Goal: Task Accomplishment & Management: Use online tool/utility

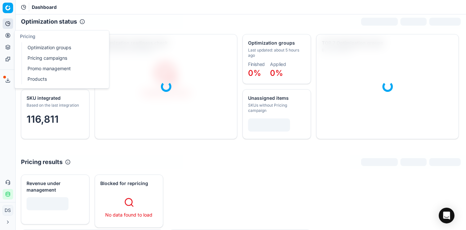
click at [9, 38] on button "Pricing" at bounding box center [8, 35] width 10 height 10
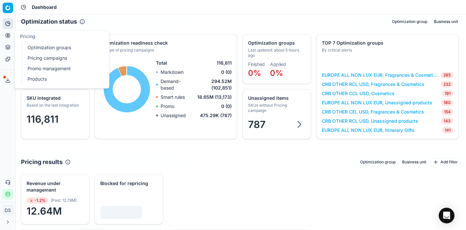
click at [34, 80] on link "Products" at bounding box center [63, 78] width 76 height 9
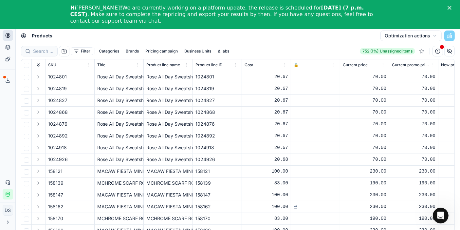
click at [451, 53] on button "button" at bounding box center [449, 51] width 10 height 10
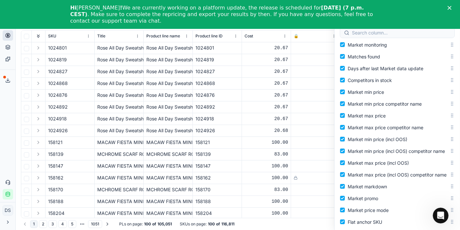
scroll to position [11, 0]
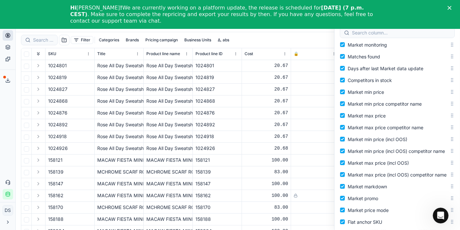
click at [255, 33] on div "Filter Categories Brands Pricing campaign Business Units Δ, abs 752 (1%) Unassi…" at bounding box center [238, 40] width 434 height 16
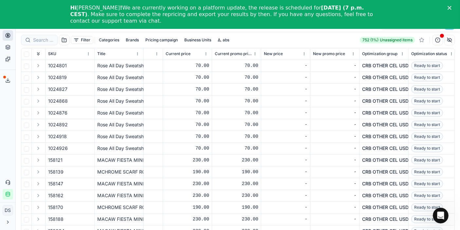
scroll to position [0, 177]
click at [451, 8] on icon "Close" at bounding box center [450, 8] width 4 height 4
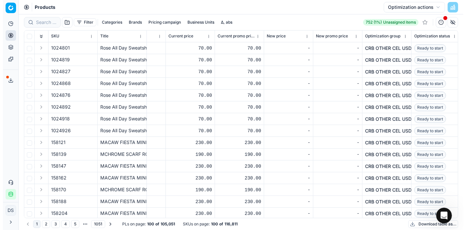
scroll to position [0, 0]
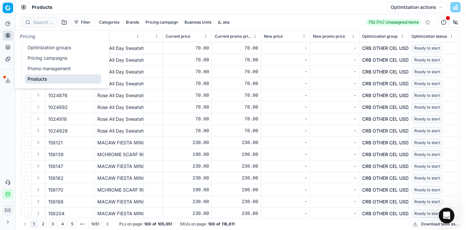
click at [54, 48] on link "Optimization groups" at bounding box center [63, 47] width 76 height 9
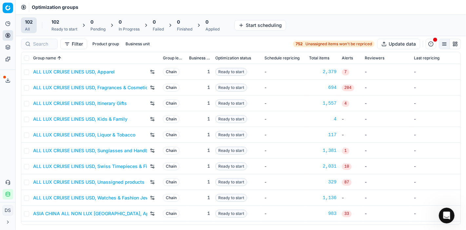
click at [65, 27] on div "Ready to start" at bounding box center [64, 29] width 26 height 5
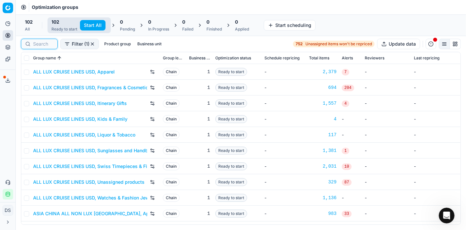
click at [42, 47] on input at bounding box center [43, 44] width 20 height 7
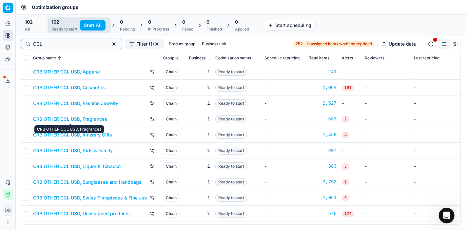
type input "CCL"
click at [85, 119] on link "CRB OTHER CCL USD, Fragrances" at bounding box center [70, 119] width 74 height 7
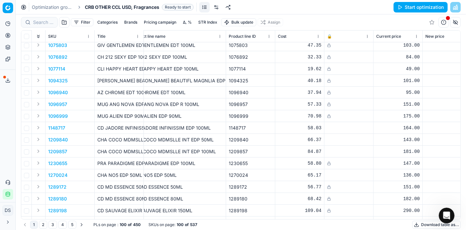
scroll to position [0, 15]
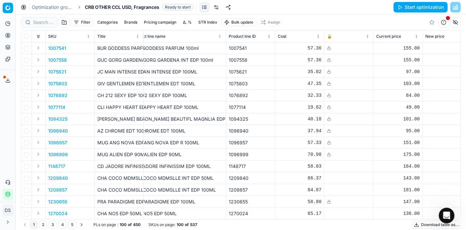
click at [217, 8] on link at bounding box center [216, 7] width 10 height 10
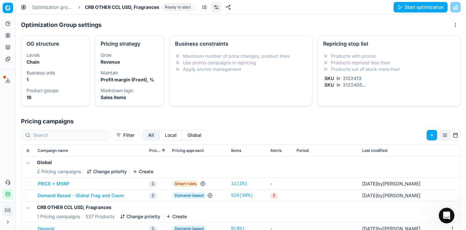
click at [351, 42] on div "Repricing stop list" at bounding box center [389, 43] width 132 height 5
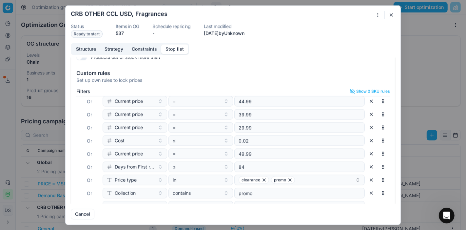
scroll to position [97, 0]
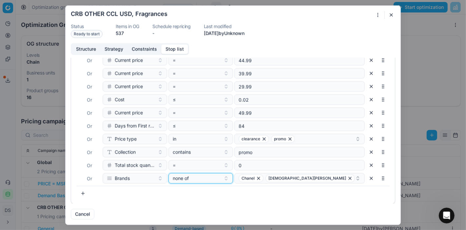
click at [217, 179] on button "none of" at bounding box center [200, 178] width 64 height 10
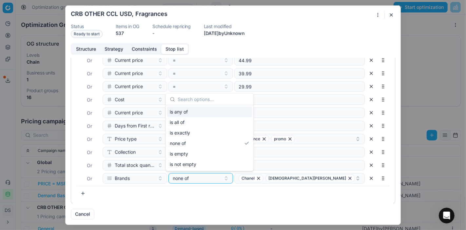
click at [207, 112] on div "is any of" at bounding box center [209, 111] width 85 height 10
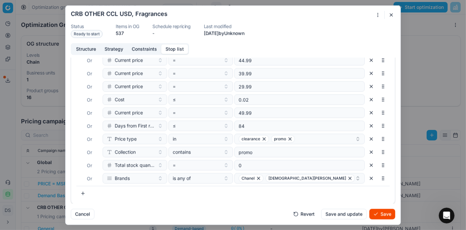
click at [382, 217] on button "Save" at bounding box center [382, 213] width 26 height 10
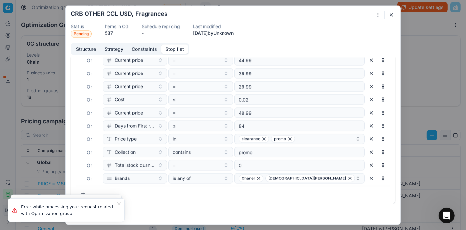
click at [392, 17] on button "button" at bounding box center [391, 15] width 8 height 8
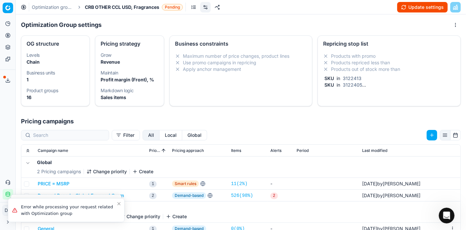
click at [421, 1] on div "Optimization groups CRB OTHER CCL USD, Fragrances Pending Update settings" at bounding box center [241, 7] width 450 height 14
click at [418, 7] on button "Update settings" at bounding box center [422, 7] width 50 height 10
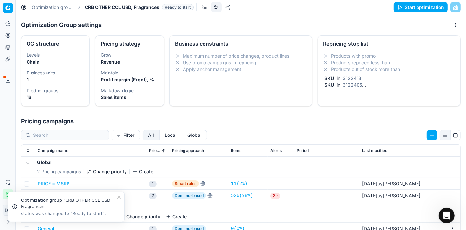
click at [417, 7] on button "Start optimization" at bounding box center [420, 7] width 54 height 10
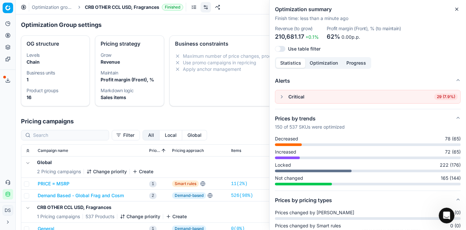
click at [195, 5] on link at bounding box center [194, 7] width 10 height 10
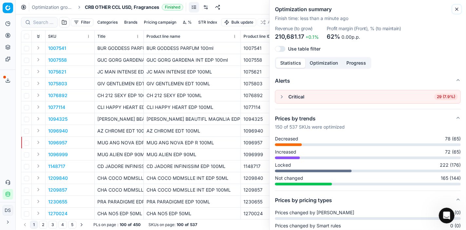
click at [458, 10] on icon "button" at bounding box center [456, 9] width 3 height 3
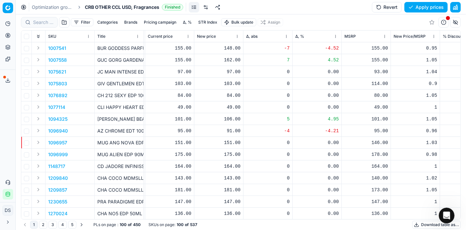
scroll to position [0, 243]
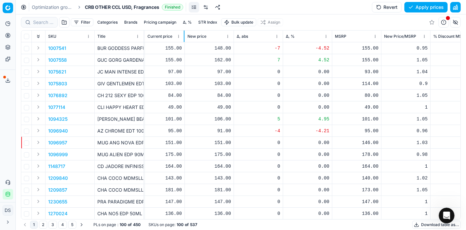
drag, startPoint x: 193, startPoint y: 38, endPoint x: 183, endPoint y: 42, distance: 9.8
click at [184, 42] on div at bounding box center [184, 35] width 1 height 11
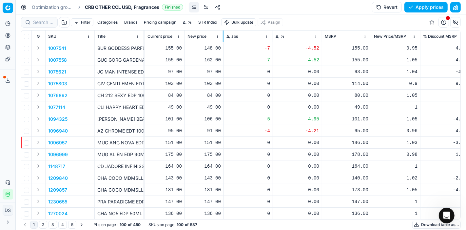
drag, startPoint x: 233, startPoint y: 38, endPoint x: 223, endPoint y: 41, distance: 10.7
click at [223, 41] on div at bounding box center [223, 35] width 1 height 11
click at [188, 23] on button "Δ, %" at bounding box center [187, 22] width 14 height 8
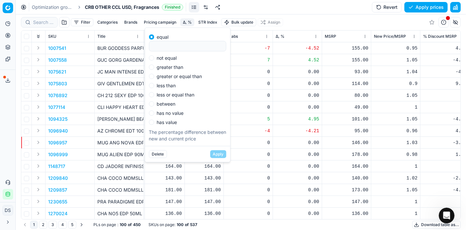
click at [174, 58] on label "not equal" at bounding box center [166, 58] width 20 height 5
click at [154, 58] on input "not equal" at bounding box center [151, 57] width 5 height 5
radio input "true"
type input "0"
click at [223, 152] on button "Apply" at bounding box center [218, 154] width 16 height 8
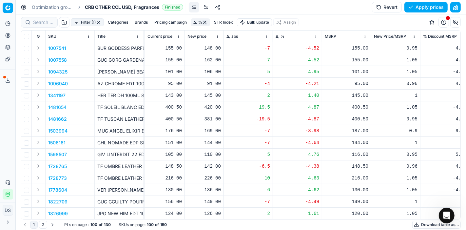
click at [85, 23] on button "Filter (1)" at bounding box center [87, 22] width 33 height 8
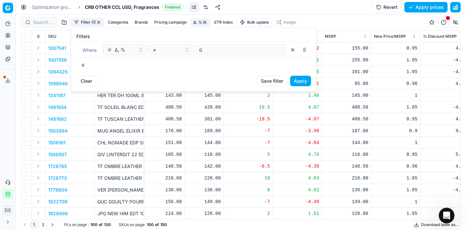
click at [82, 66] on button "button" at bounding box center [82, 65] width 13 height 10
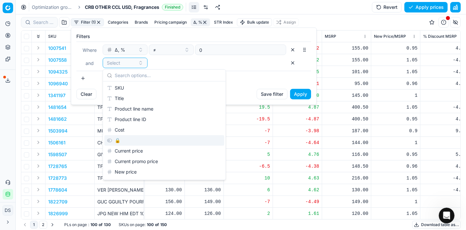
click at [120, 138] on div "🔒" at bounding box center [164, 140] width 120 height 10
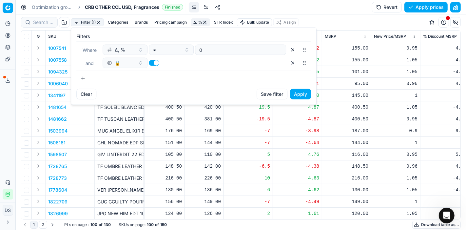
click at [155, 64] on button "button" at bounding box center [154, 63] width 10 height 6
click at [301, 91] on button "Apply" at bounding box center [300, 94] width 21 height 10
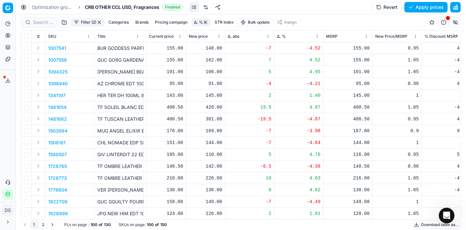
scroll to position [0, 241]
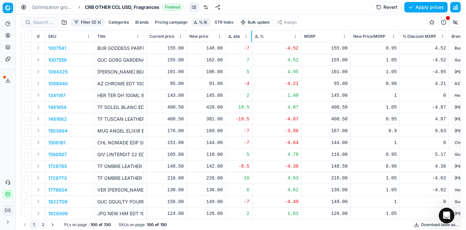
drag, startPoint x: 274, startPoint y: 36, endPoint x: 251, endPoint y: 37, distance: 22.9
click at [251, 37] on div at bounding box center [251, 35] width 1 height 11
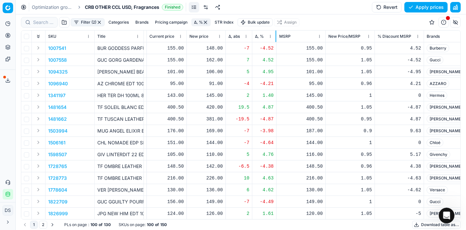
drag, startPoint x: 300, startPoint y: 35, endPoint x: 275, endPoint y: 38, distance: 25.1
click at [275, 38] on div at bounding box center [275, 35] width 1 height 11
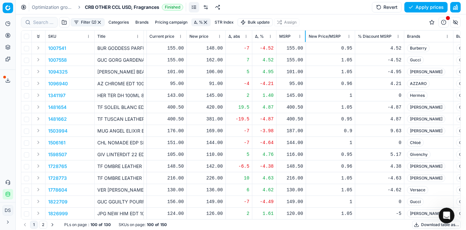
drag, startPoint x: 324, startPoint y: 36, endPoint x: 305, endPoint y: 39, distance: 19.9
click at [305, 39] on div at bounding box center [305, 35] width 1 height 11
click at [401, 37] on div at bounding box center [401, 35] width 1 height 11
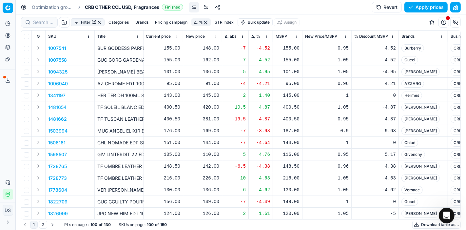
scroll to position [0, 243]
click at [86, 23] on button "Filter (2)" at bounding box center [88, 22] width 34 height 8
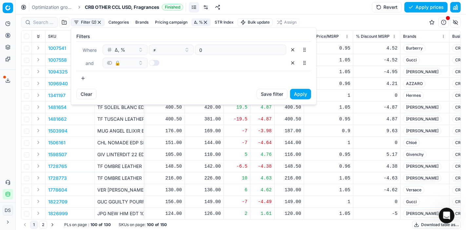
click at [347, 7] on html "Pricing platform Analytics Pricing Product portfolio Templates Export service 2…" at bounding box center [233, 115] width 466 height 230
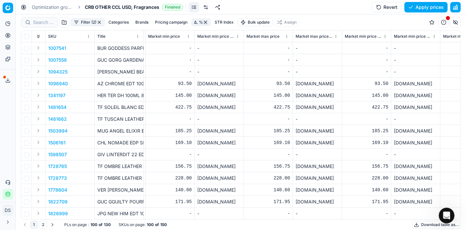
scroll to position [0, 2070]
